Goal: Task Accomplishment & Management: Use online tool/utility

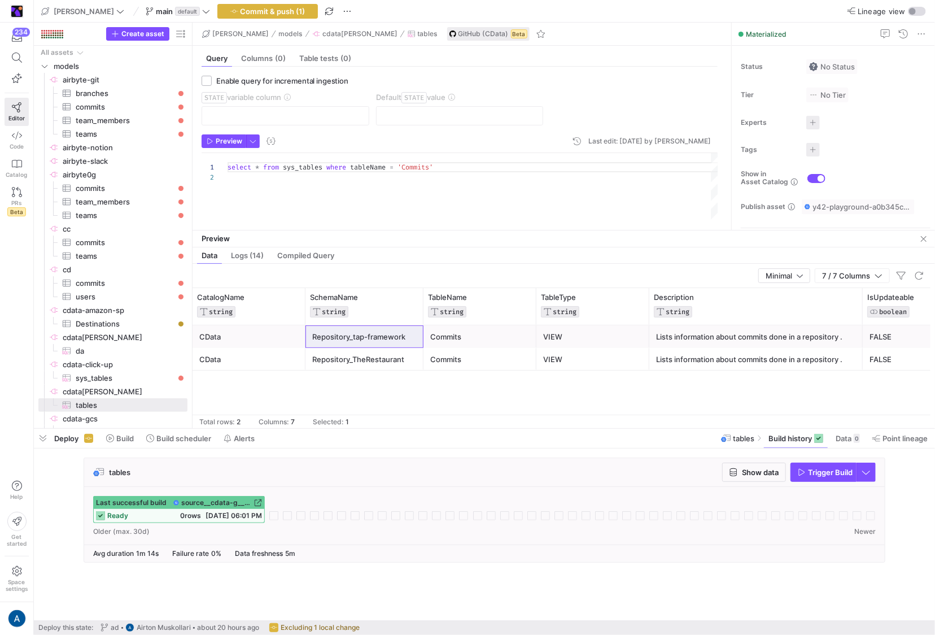
scroll to position [0, 207]
click at [123, 84] on span "airbyte-git​​​​​​​​" at bounding box center [124, 79] width 123 height 13
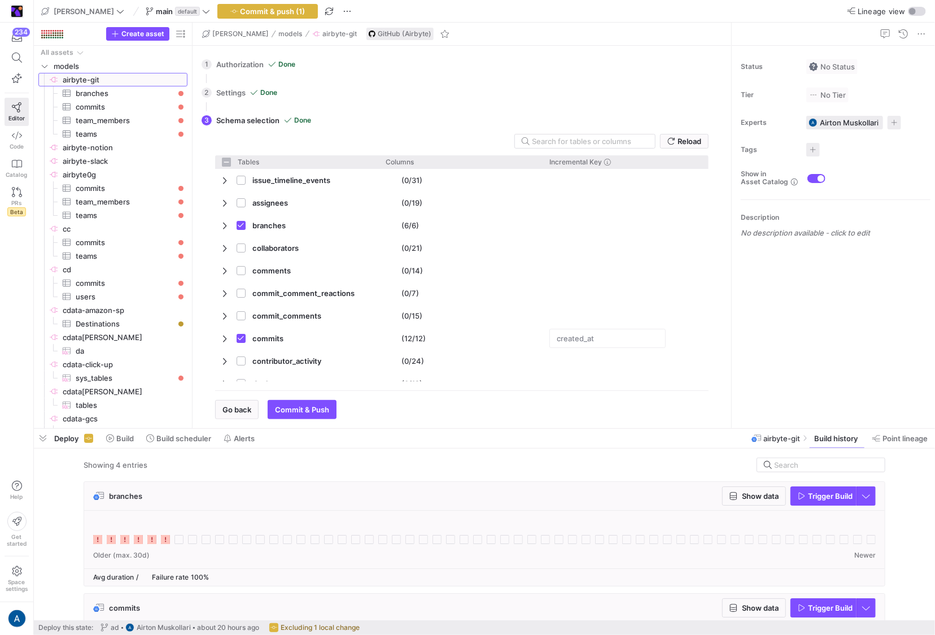
checkbox input "false"
click at [121, 177] on span "airbyte0g​​​​​​​​" at bounding box center [124, 174] width 123 height 13
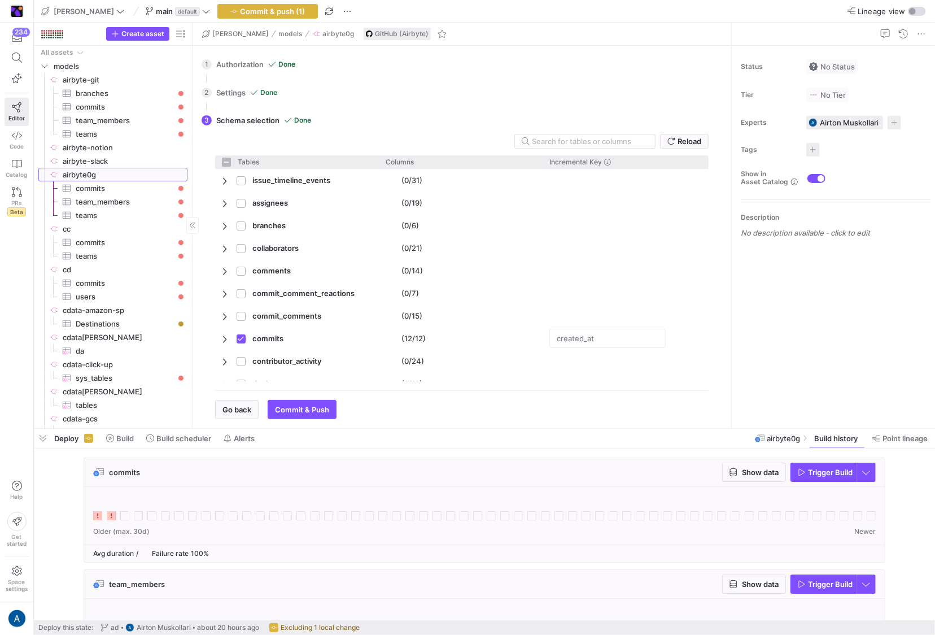
checkbox input "false"
click at [135, 78] on span "airbyte-git​​​​​​​​" at bounding box center [124, 78] width 123 height 13
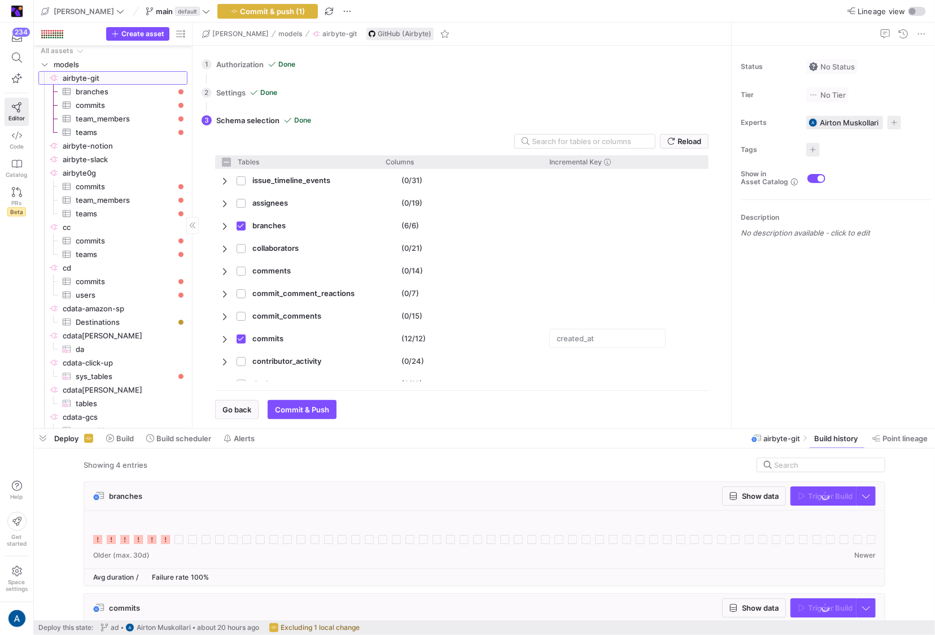
checkbox input "false"
click at [165, 535] on icon at bounding box center [165, 539] width 9 height 9
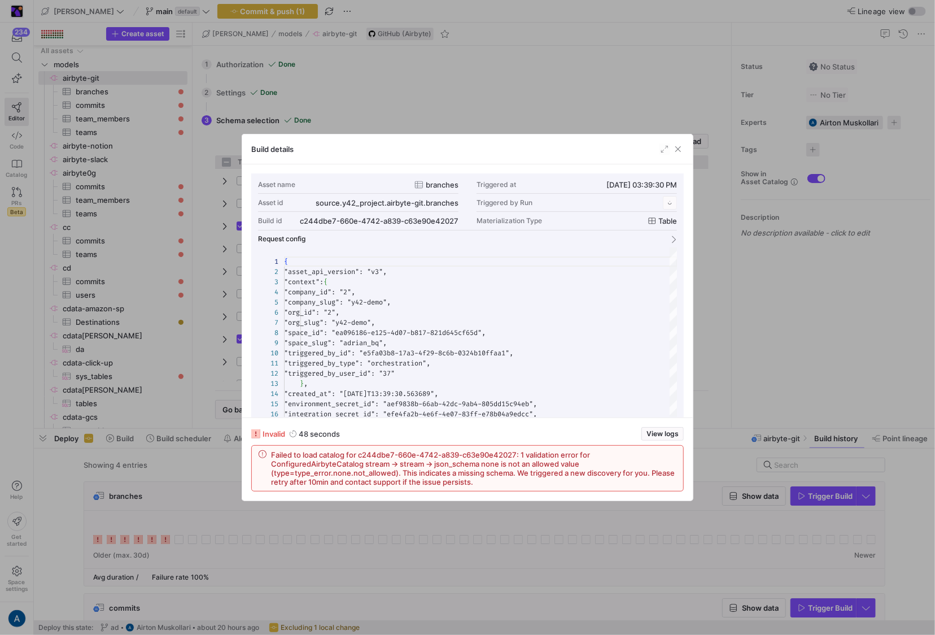
scroll to position [102, 0]
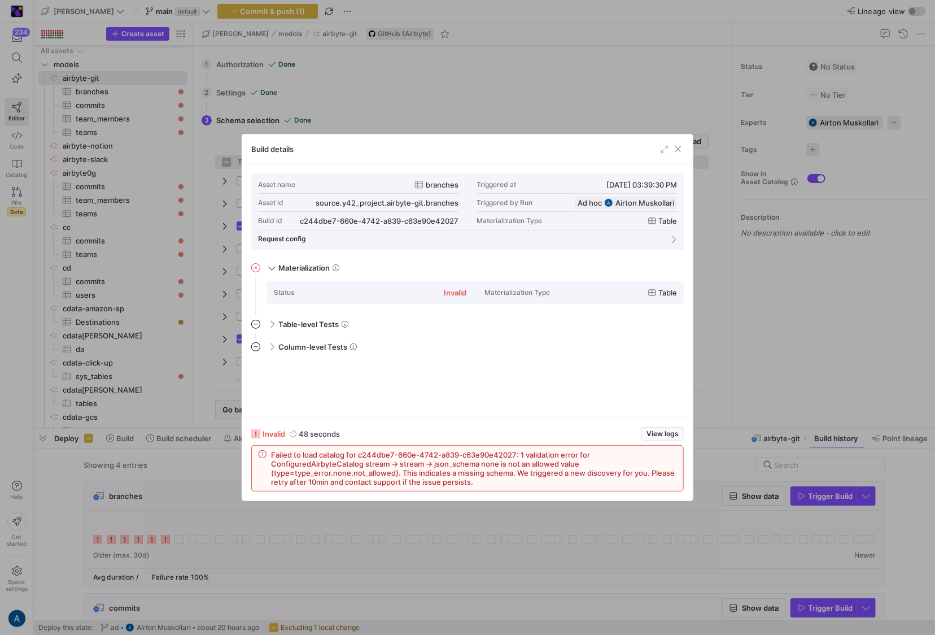
click at [822, 284] on div at bounding box center [467, 317] width 935 height 635
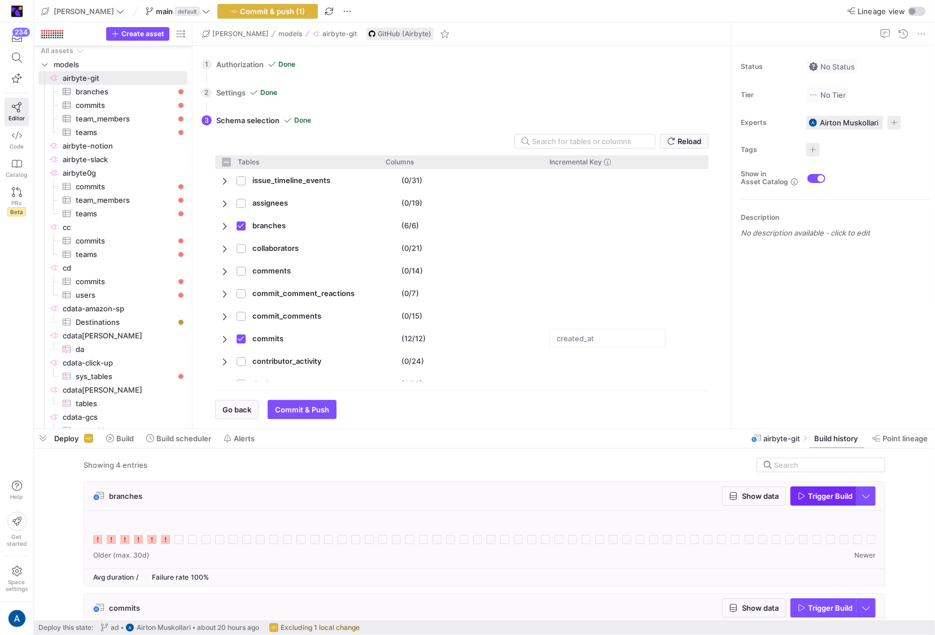
click at [840, 490] on span "button" at bounding box center [823, 496] width 65 height 18
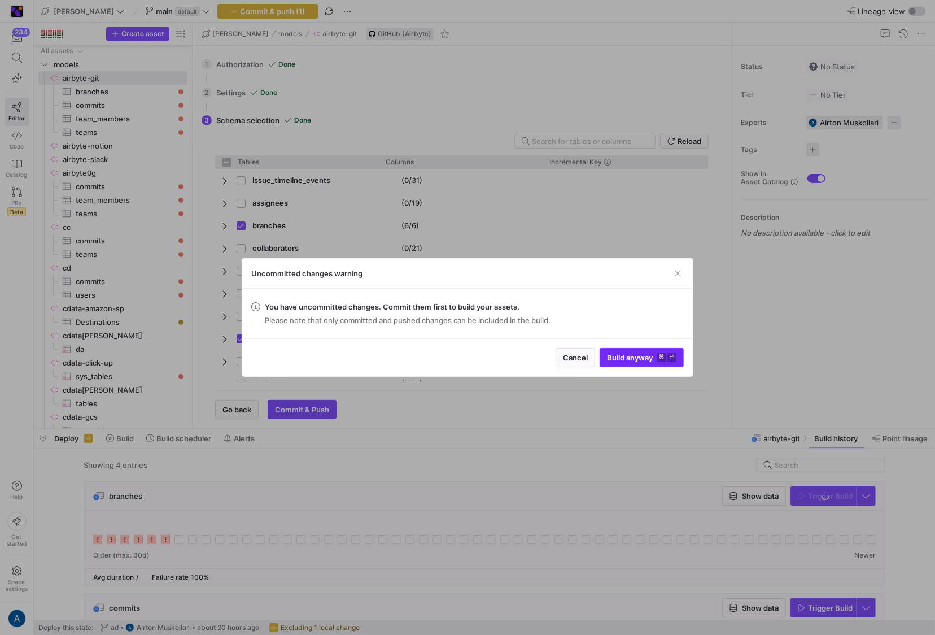
click at [625, 357] on span "Build anyway ⌘ ⏎" at bounding box center [641, 357] width 69 height 9
